Goal: Information Seeking & Learning: Learn about a topic

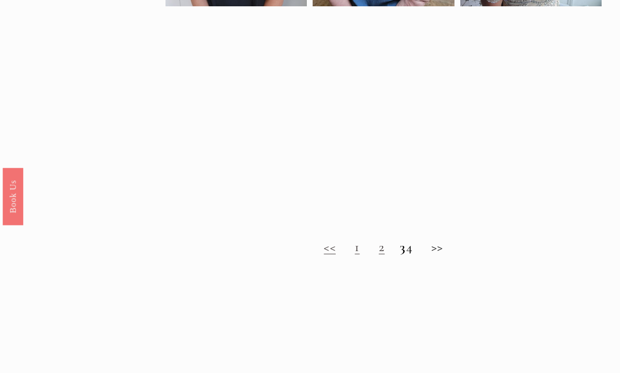
scroll to position [647, 0]
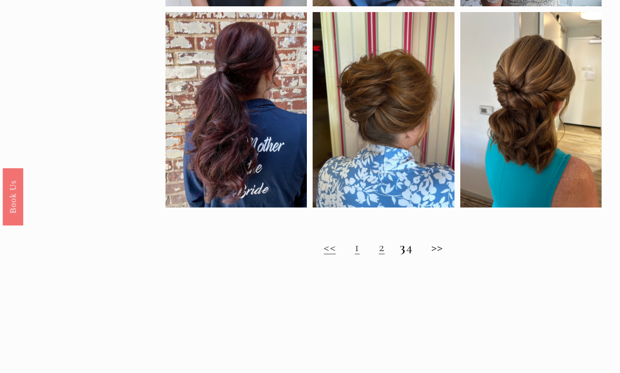
click at [445, 247] on h2 "<< 1 2 3 4 >>" at bounding box center [382, 248] width 435 height 16
click at [335, 255] on h2 "<< 1 2 3 4 >>" at bounding box center [382, 248] width 435 height 16
click at [355, 255] on link "1" at bounding box center [357, 247] width 5 height 16
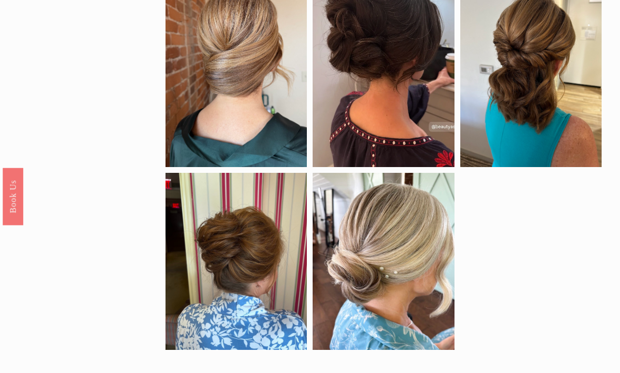
scroll to position [542, 0]
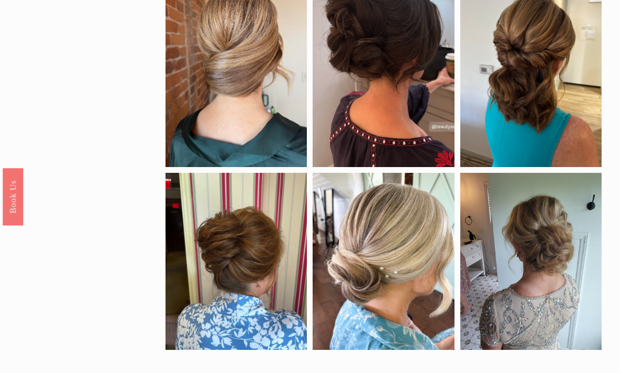
click at [541, 99] on div at bounding box center [530, 68] width 141 height 195
click at [546, 79] on div at bounding box center [530, 68] width 141 height 195
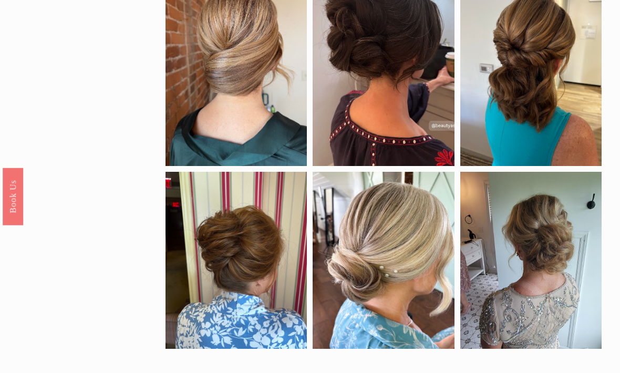
scroll to position [543, 0]
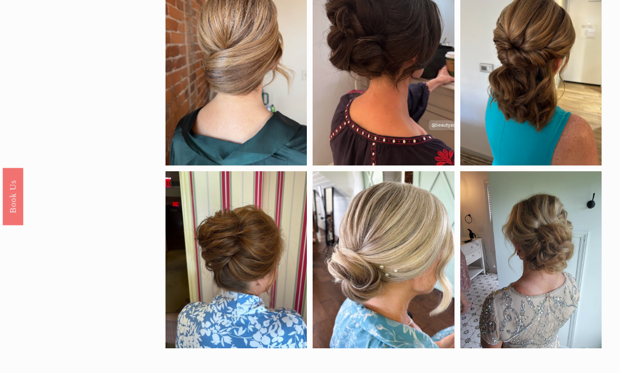
click at [542, 105] on div at bounding box center [530, 67] width 141 height 195
click at [552, 109] on div at bounding box center [530, 67] width 141 height 195
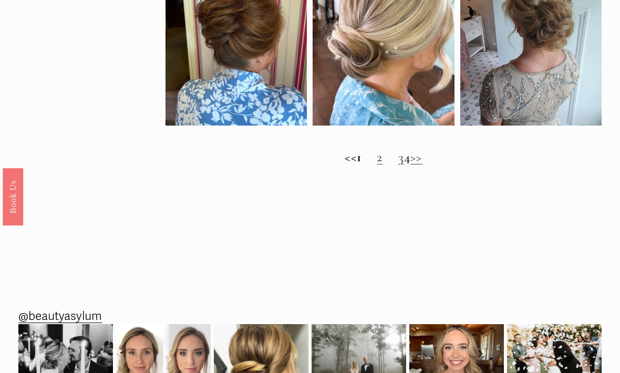
scroll to position [799, 0]
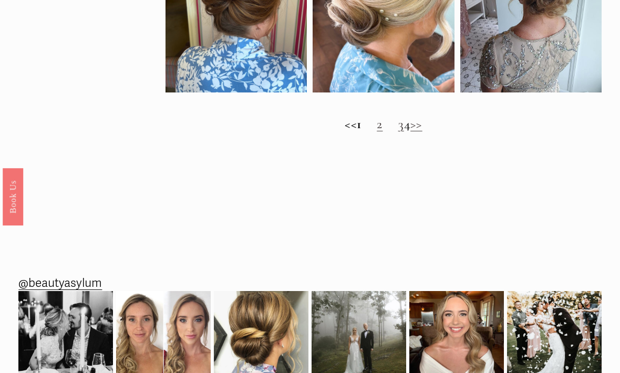
click at [377, 132] on link "2" at bounding box center [380, 124] width 6 height 16
